Goal: Register for event/course

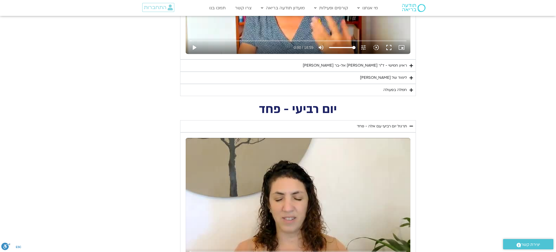
scroll to position [1064, 0]
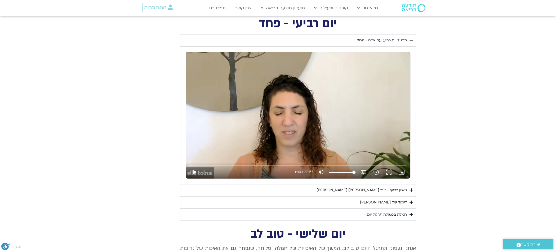
click at [354, 187] on div "ראיון רביעי - ד"ר [PERSON_NAME] [PERSON_NAME]" at bounding box center [362, 190] width 90 height 6
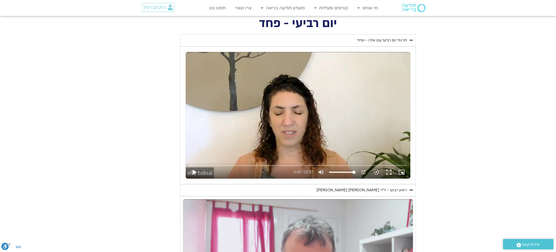
scroll to position [1262, 0]
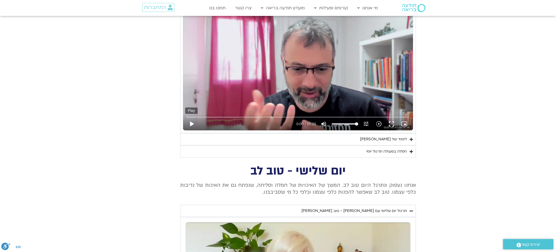
click at [193, 121] on button "play_arrow" at bounding box center [191, 123] width 13 height 13
click at [191, 115] on input "Seek" at bounding box center [298, 116] width 222 height 3
click at [189, 115] on input "Seek" at bounding box center [298, 116] width 222 height 3
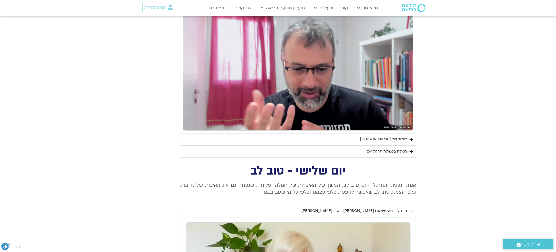
scroll to position [1185, 0]
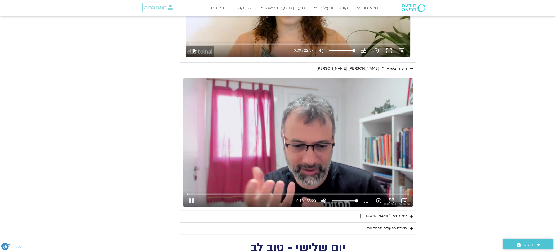
click at [404, 197] on icon "picture_in_picture_alt" at bounding box center [404, 200] width 6 height 6
type input "10.608332"
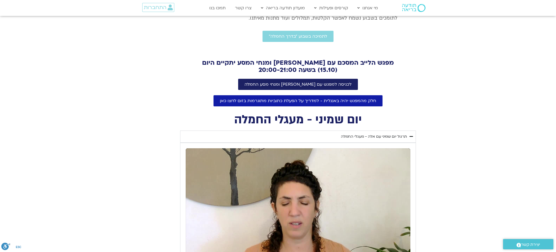
scroll to position [231, 0]
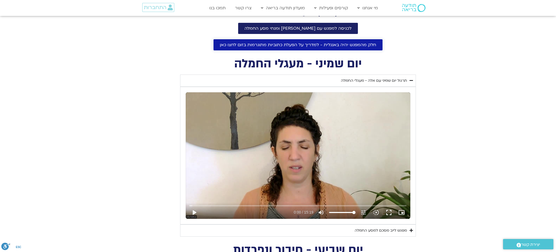
click at [309, 45] on span "חלק מהמפגש יהיה באנגלית - למדריך על הפעלת כתוביות מתוגרמות בזום לחצו כאן" at bounding box center [298, 44] width 156 height 5
click at [306, 26] on span "לכניסה למפגש עם [PERSON_NAME] ומנחי מסע החמלה" at bounding box center [298, 28] width 107 height 5
type input "3320.68"
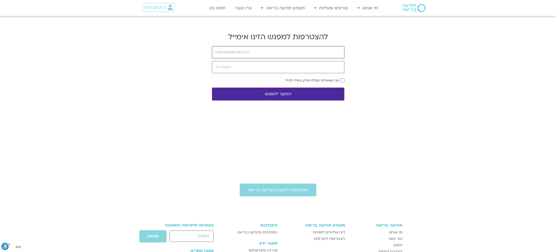
click at [254, 52] on input "email" at bounding box center [278, 52] width 133 height 12
type input "[EMAIL_ADDRESS][DOMAIN_NAME]"
click at [290, 67] on input "tel" at bounding box center [278, 67] width 133 height 12
type input "0523588607"
click at [345, 79] on body "דלג לתוכן Main Menu מי אנחנו מי אנחנו שאלות נפוצות מנחים ומנחות בתודעה בריאה מה…" at bounding box center [278, 186] width 556 height 373
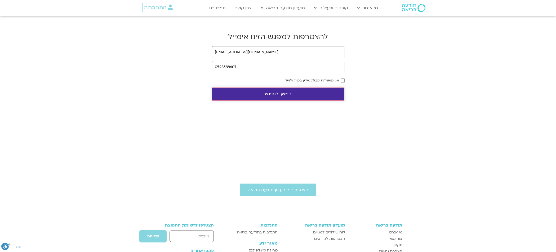
click at [318, 94] on button "המשך למפגש" at bounding box center [278, 93] width 133 height 13
